Goal: Information Seeking & Learning: Learn about a topic

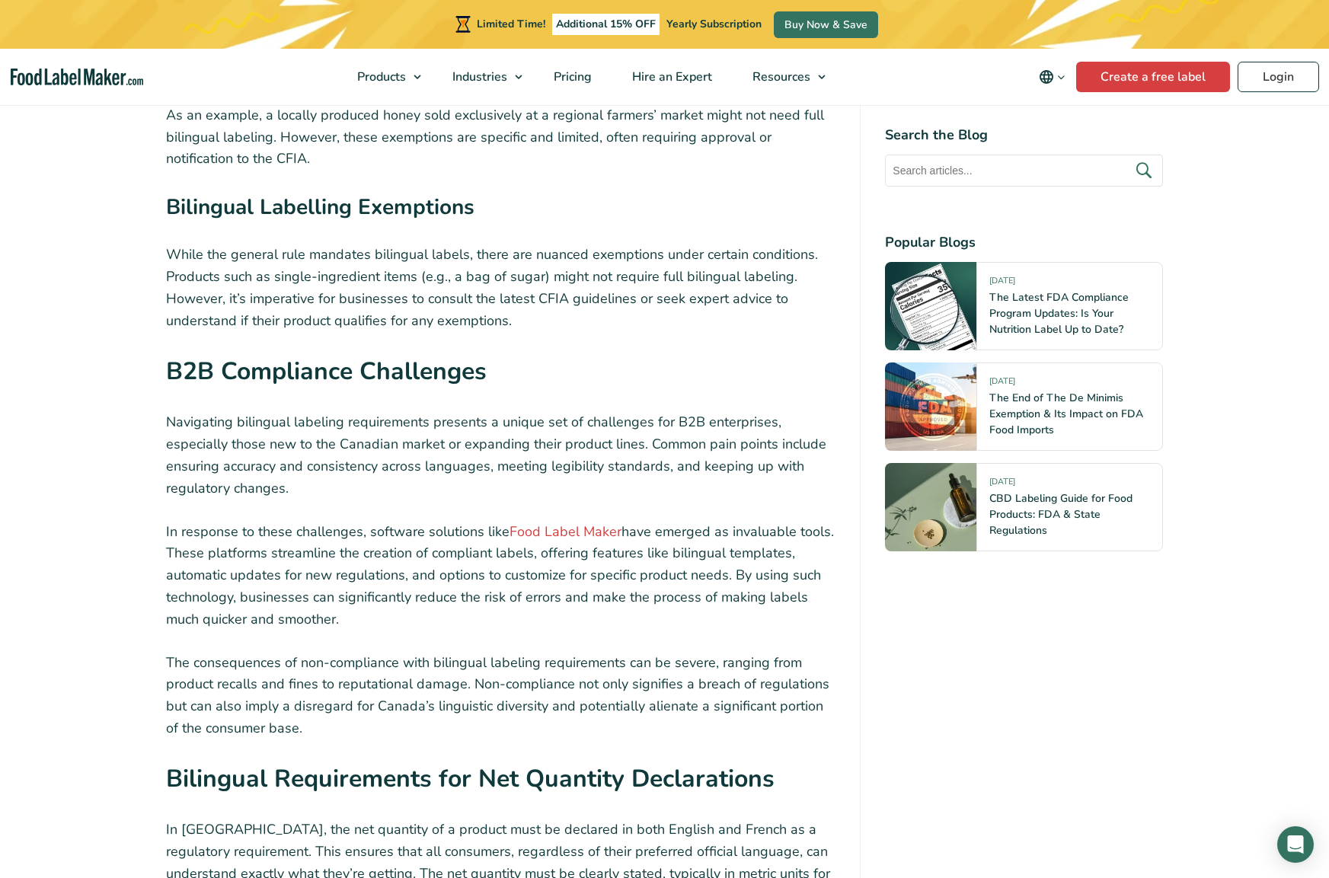
scroll to position [2768, 0]
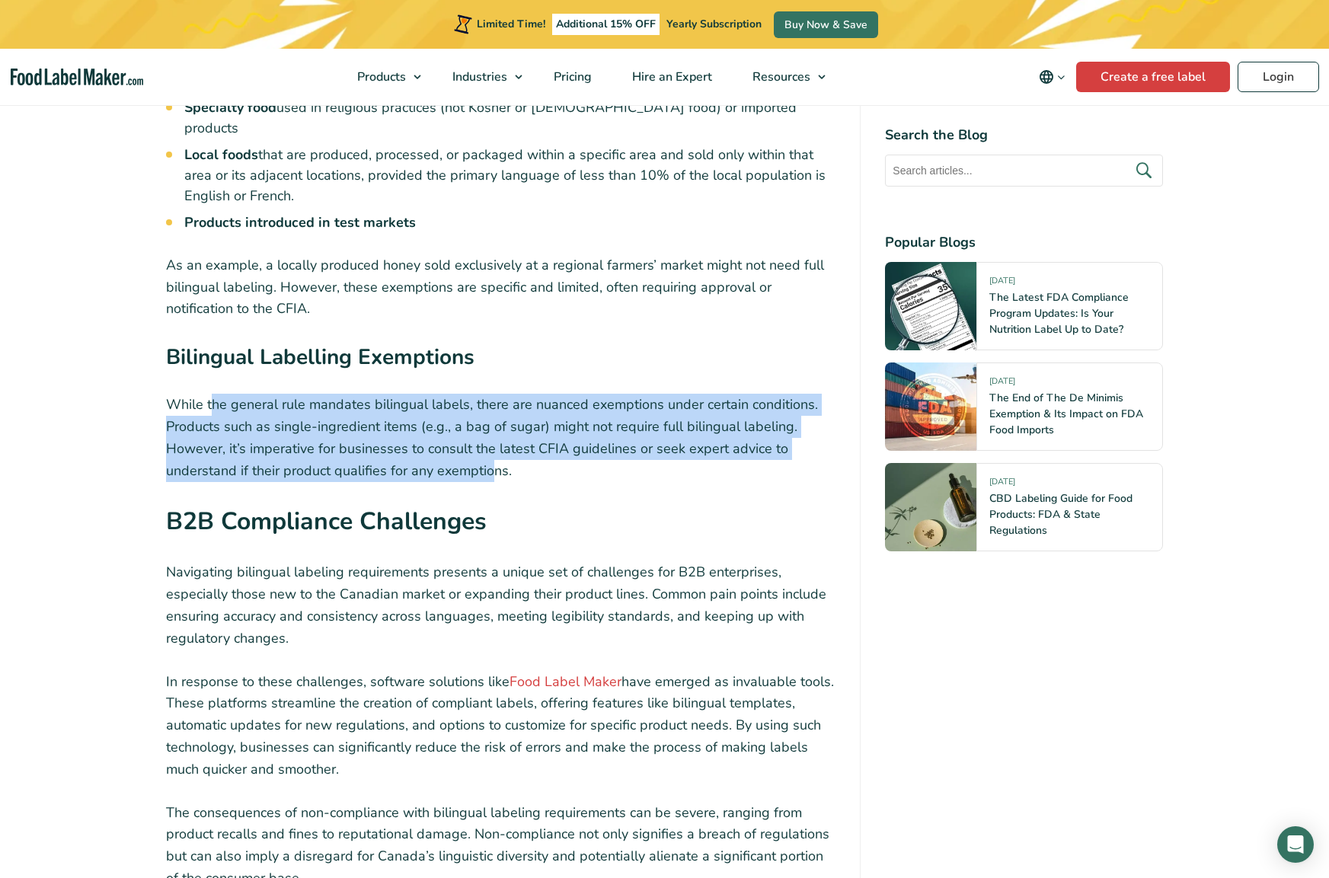
drag, startPoint x: 359, startPoint y: 348, endPoint x: 489, endPoint y: 383, distance: 134.9
click at [489, 394] on p "While the general rule mandates bilingual labels, there are nuanced exemptions …" at bounding box center [501, 438] width 670 height 88
click at [695, 394] on p "While the general rule mandates bilingual labels, there are nuanced exemptions …" at bounding box center [501, 438] width 670 height 88
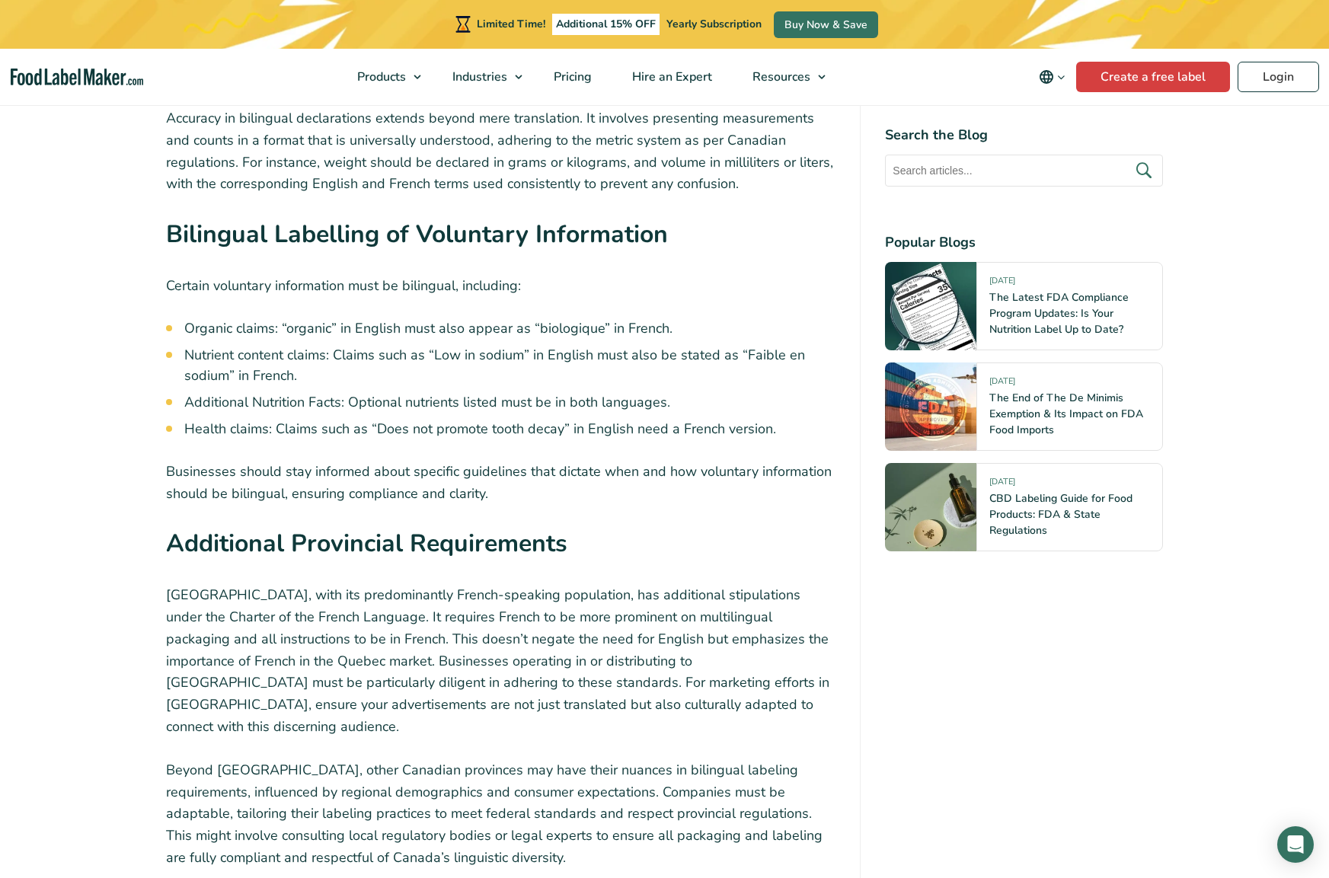
scroll to position [4124, 0]
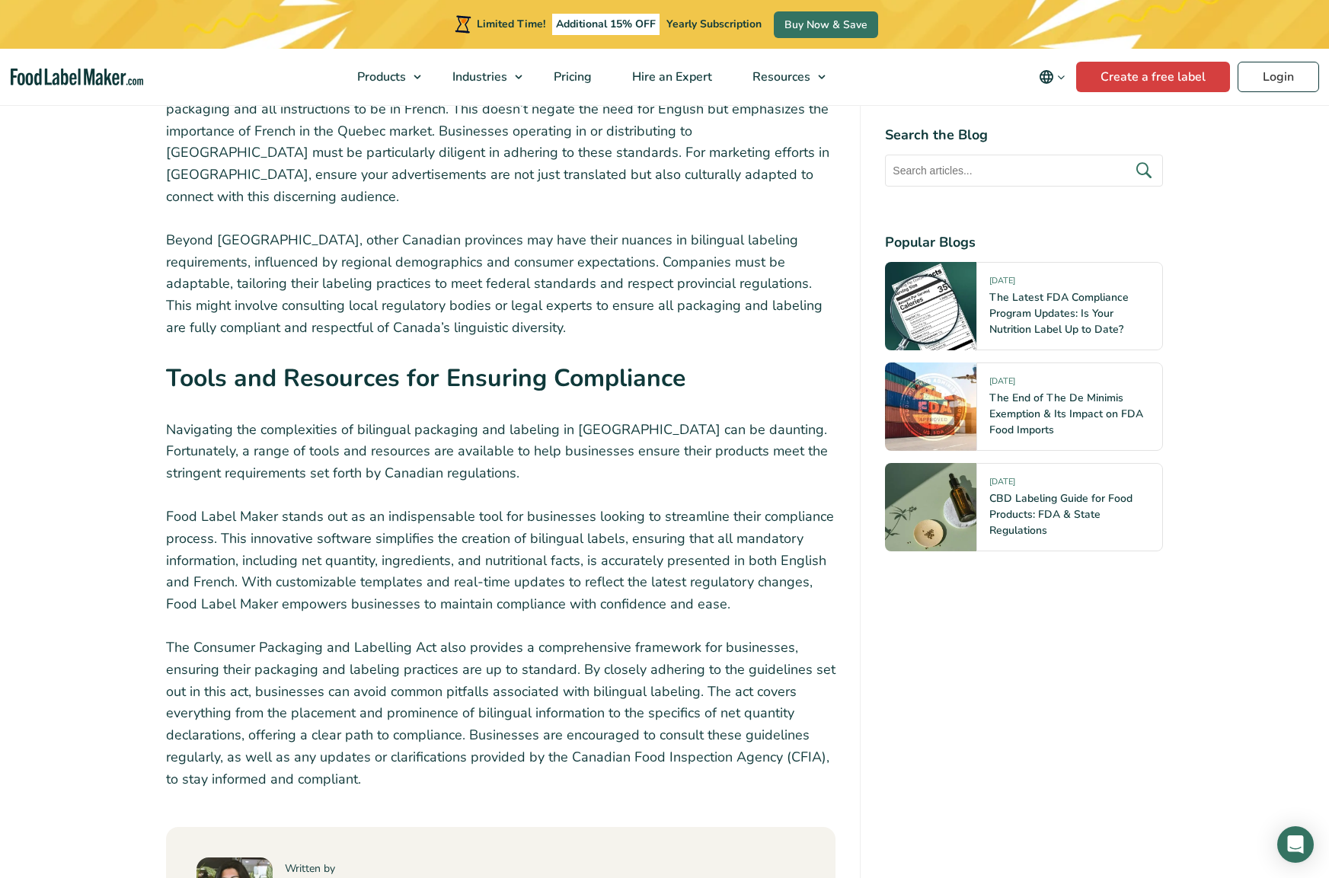
scroll to position [4385, 0]
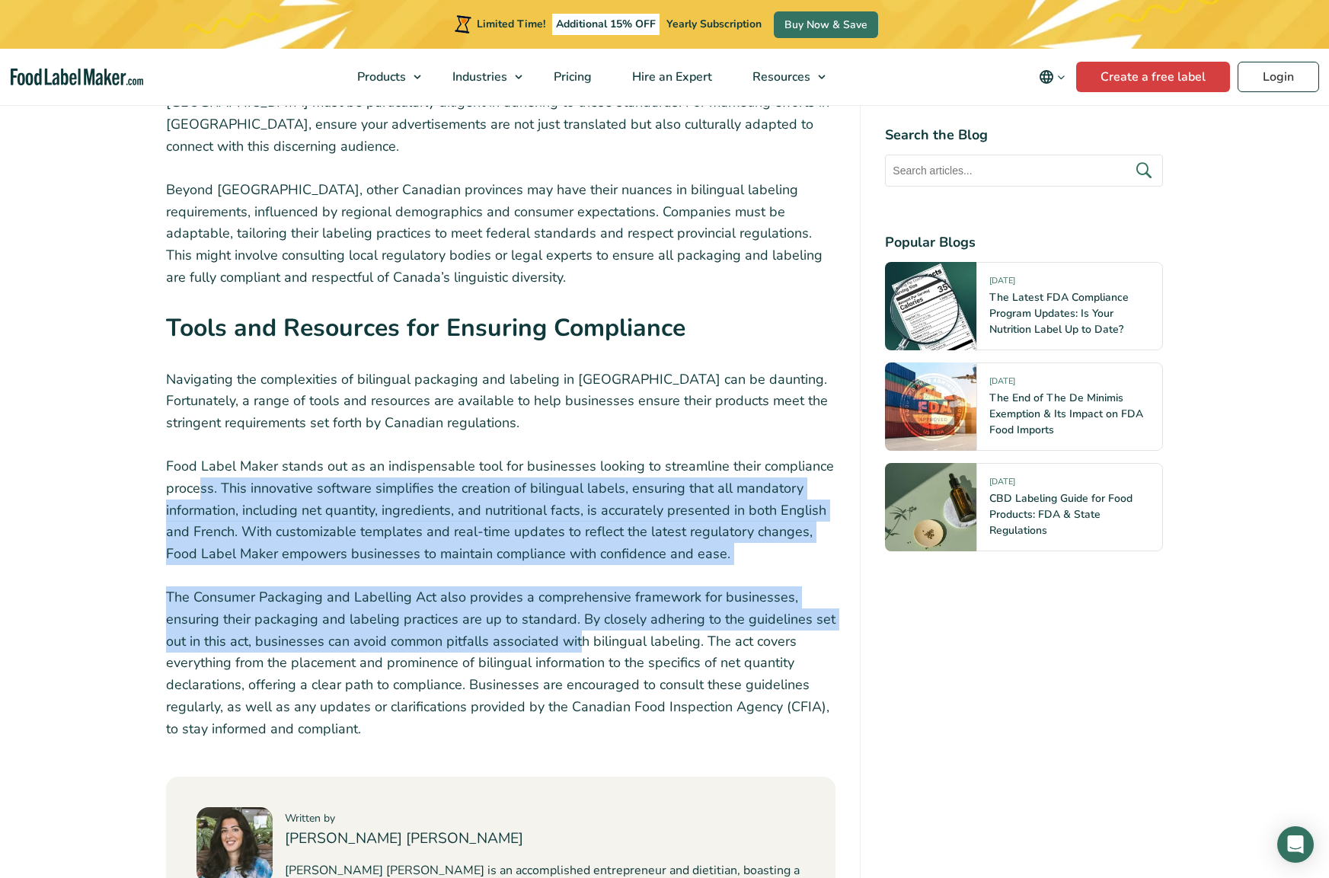
drag, startPoint x: 335, startPoint y: 401, endPoint x: 580, endPoint y: 550, distance: 287.1
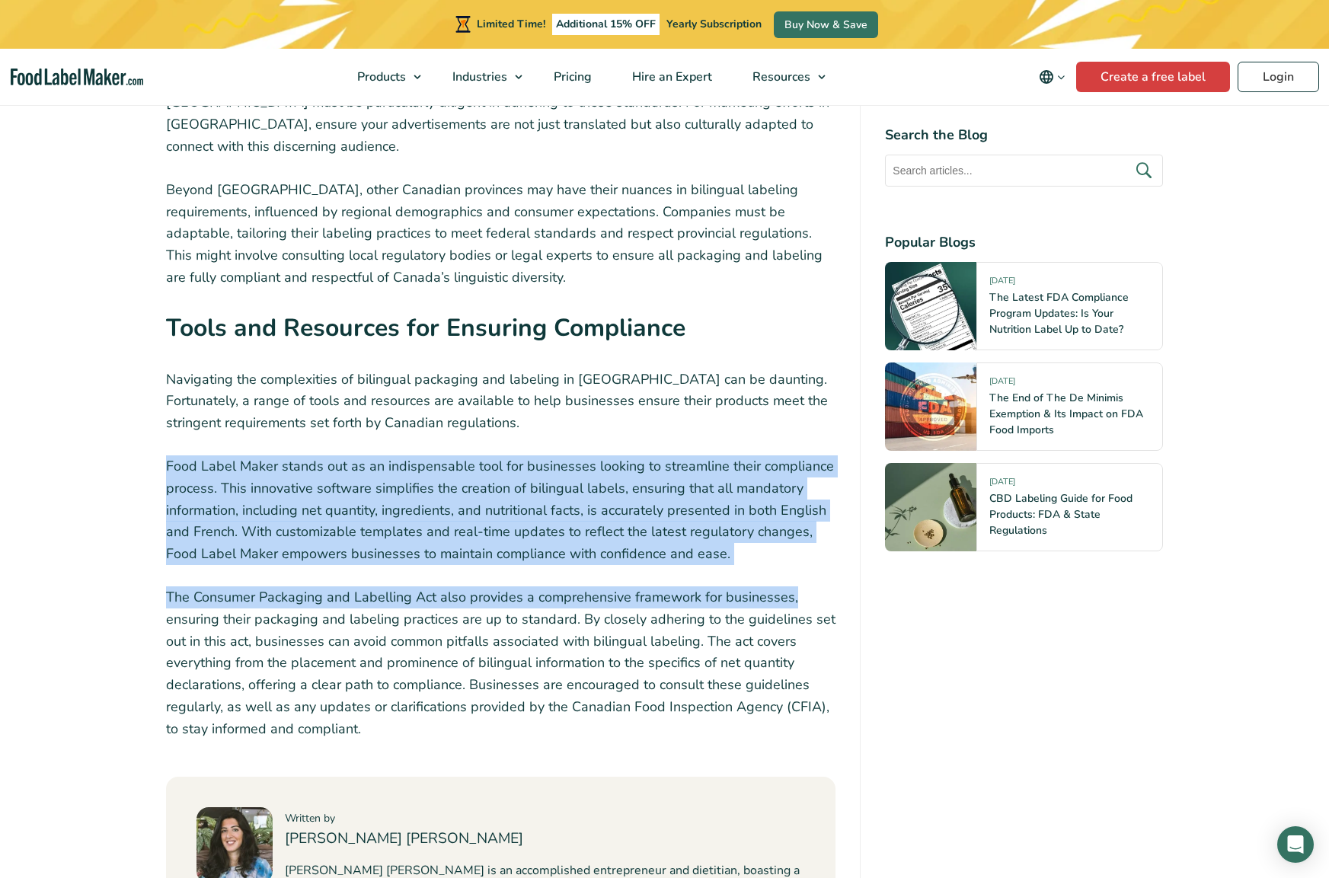
drag, startPoint x: 659, startPoint y: 351, endPoint x: 819, endPoint y: 502, distance: 219.2
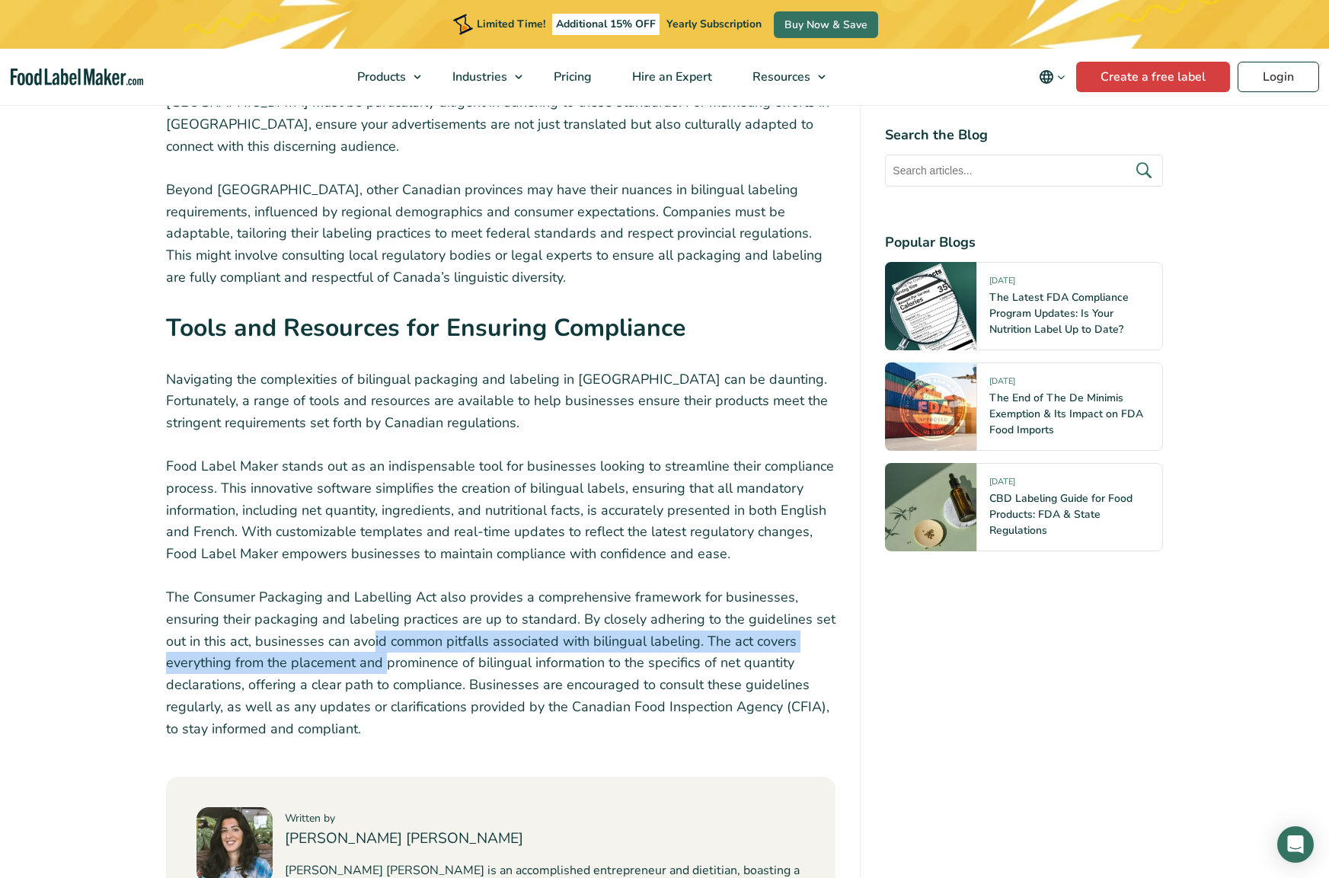
drag, startPoint x: 394, startPoint y: 569, endPoint x: 412, endPoint y: 579, distance: 20.8
click at [395, 586] on p "The Consumer Packaging and Labelling Act also provides a comprehensive framewor…" at bounding box center [501, 663] width 670 height 154
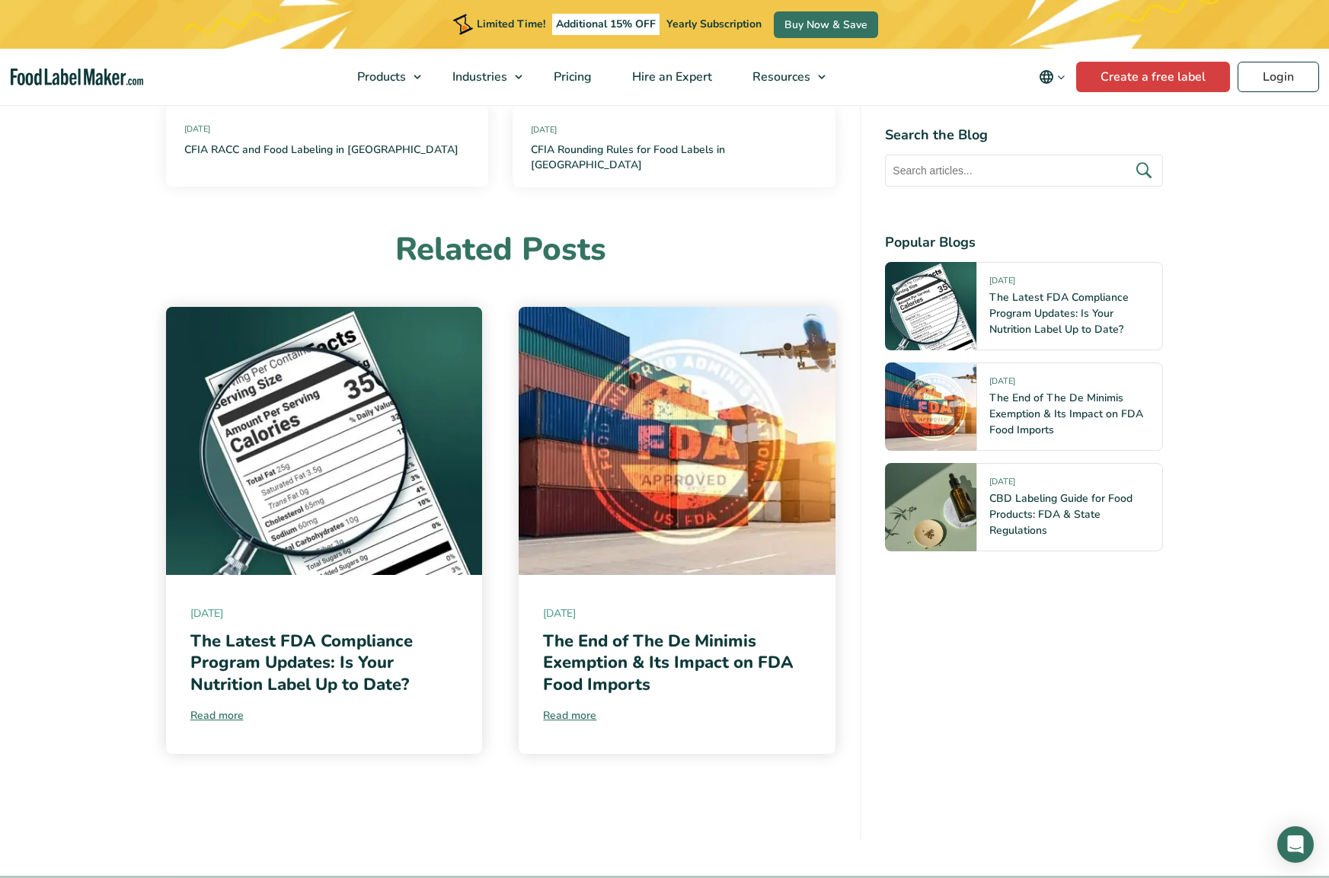
scroll to position [5822, 0]
